Goal: Task Accomplishment & Management: Manage account settings

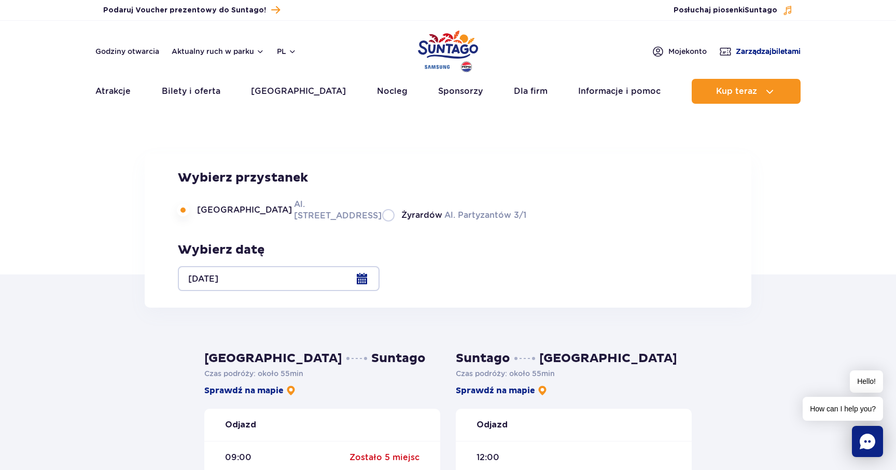
click at [759, 52] on span "Zarządzaj biletami" at bounding box center [768, 51] width 65 height 10
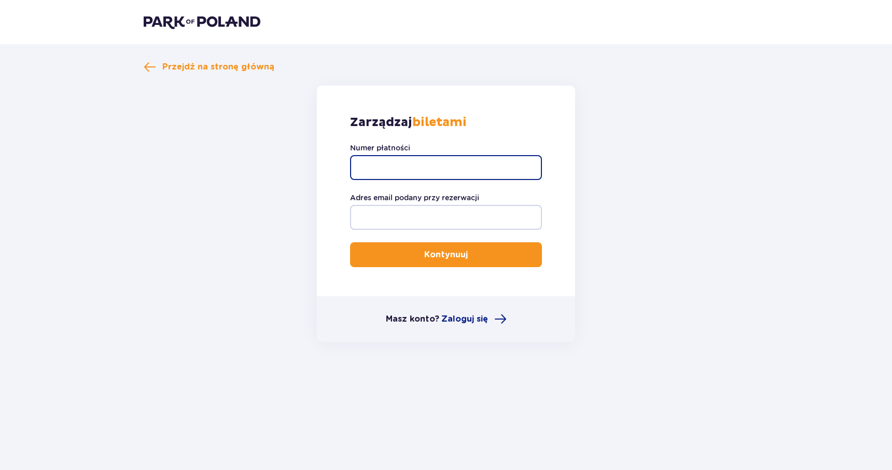
click at [445, 167] on input "Numer płatności" at bounding box center [446, 167] width 192 height 25
type input "TR-VRC-JDD5KJX"
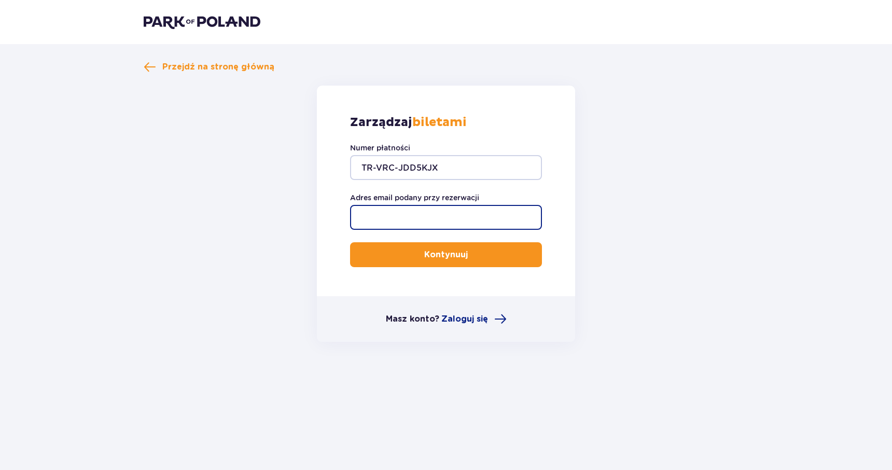
click at [424, 224] on input "Adres email podany przy rezerwacji" at bounding box center [446, 217] width 192 height 25
type input "pushkel.oa@gmail.com"
click at [450, 257] on p "Kontynuuj" at bounding box center [446, 254] width 44 height 11
